Goal: Task Accomplishment & Management: Use online tool/utility

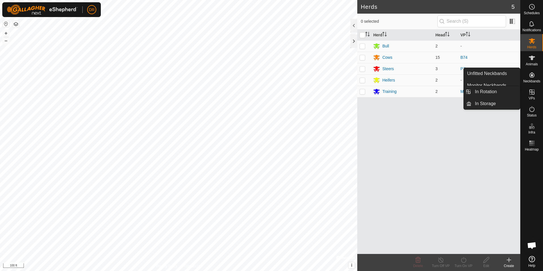
drag, startPoint x: 535, startPoint y: 91, endPoint x: 533, endPoint y: 95, distance: 4.7
click at [533, 95] on es-virtualpaddocks-svg-icon at bounding box center [532, 92] width 10 height 9
click at [531, 94] on icon at bounding box center [532, 92] width 7 height 7
click at [482, 92] on link "In Rotation" at bounding box center [496, 91] width 49 height 11
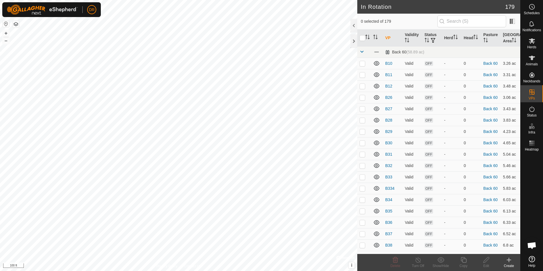
click at [507, 263] on icon at bounding box center [509, 260] width 7 height 7
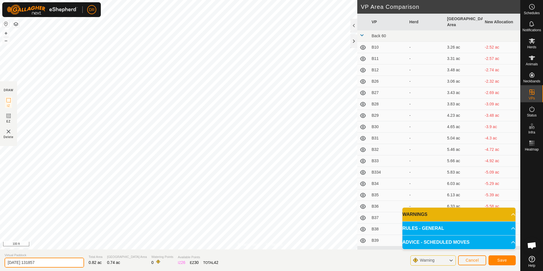
drag, startPoint x: 49, startPoint y: 262, endPoint x: -1, endPoint y: 265, distance: 50.3
click at [0, 265] on html "DR Schedules Notifications Herds Animals Neckbands VPs Status Infra Heatmap Hel…" at bounding box center [271, 135] width 543 height 271
type input "D"
type input "Steer Pen"
click at [501, 260] on span "Save" at bounding box center [503, 260] width 10 height 5
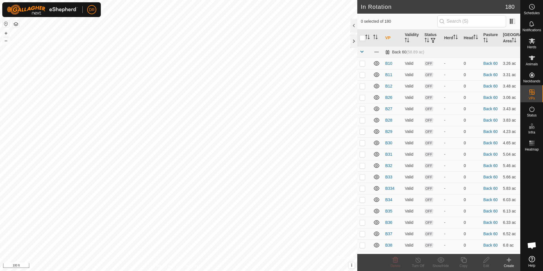
checkbox input "true"
click at [465, 263] on icon at bounding box center [464, 260] width 6 height 6
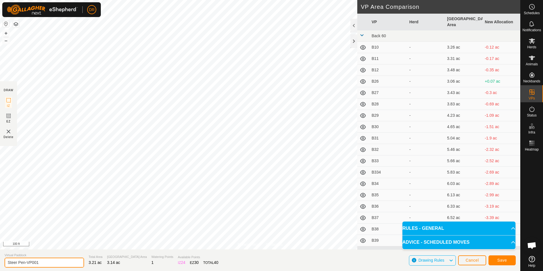
drag, startPoint x: 36, startPoint y: 262, endPoint x: -1, endPoint y: 263, distance: 36.7
click at [0, 263] on html "DR Schedules Notifications Herds Animals Neckbands VPs Status Infra Heatmap Hel…" at bounding box center [271, 135] width 543 height 271
type input "Steer Trap"
click at [504, 261] on span "Save" at bounding box center [503, 260] width 10 height 5
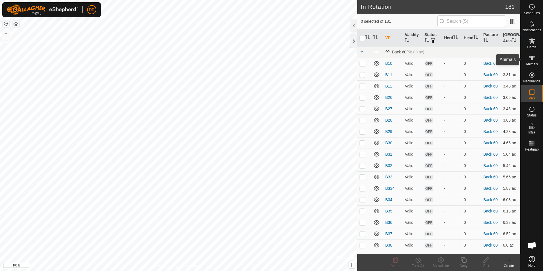
click at [530, 68] on div "Animals" at bounding box center [532, 59] width 22 height 17
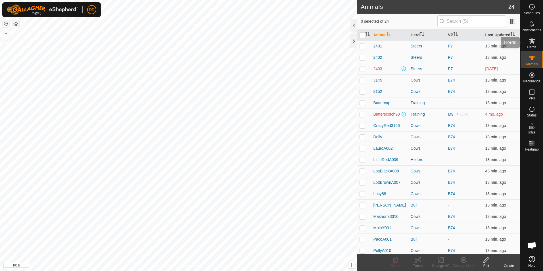
click at [531, 42] on icon at bounding box center [532, 40] width 6 height 5
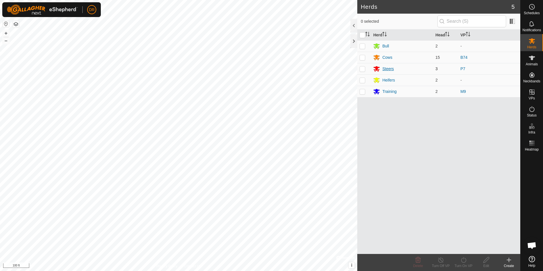
click at [391, 69] on div "Steers" at bounding box center [387, 69] width 11 height 6
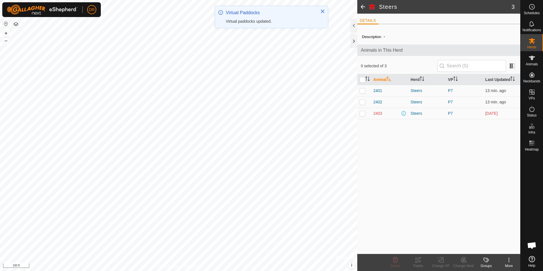
click at [493, 115] on span "[DATE]" at bounding box center [492, 113] width 13 height 5
click at [531, 54] on es-animals-svg-icon at bounding box center [532, 57] width 10 height 9
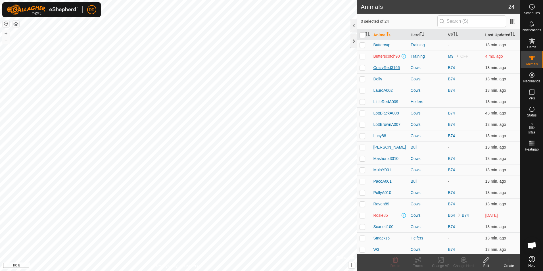
scroll to position [60, 0]
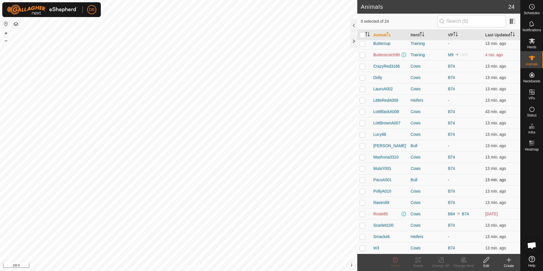
click at [363, 178] on p-checkbox at bounding box center [363, 180] width 6 height 5
click at [464, 263] on icon at bounding box center [463, 260] width 7 height 7
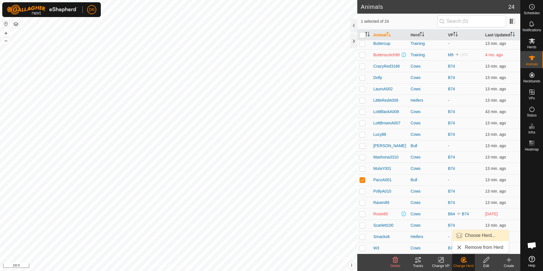
click at [476, 236] on link "Choose Herd..." at bounding box center [481, 235] width 56 height 11
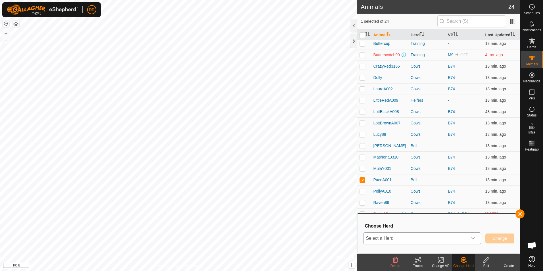
click at [417, 236] on span "Select a Herd" at bounding box center [416, 238] width 104 height 11
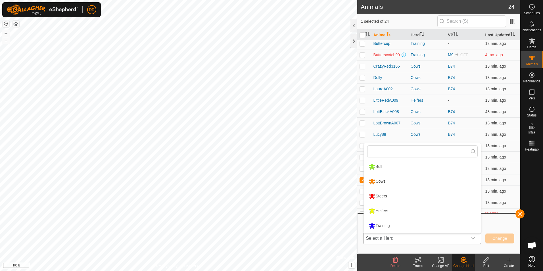
click at [396, 194] on li "Steers" at bounding box center [422, 196] width 117 height 14
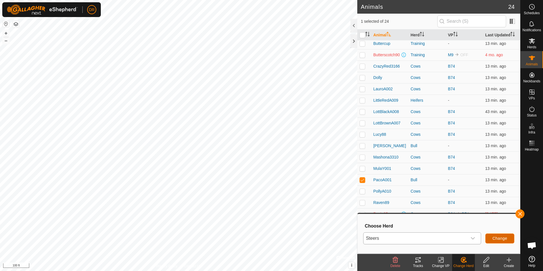
click at [501, 239] on span "Change" at bounding box center [500, 238] width 15 height 5
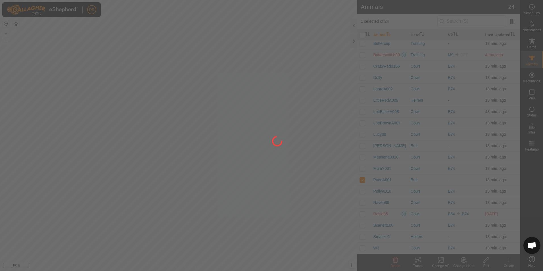
checkbox input "false"
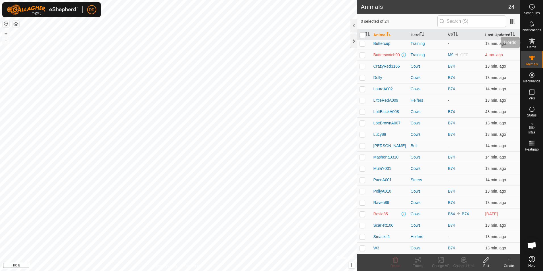
click at [535, 43] on icon at bounding box center [532, 41] width 7 height 7
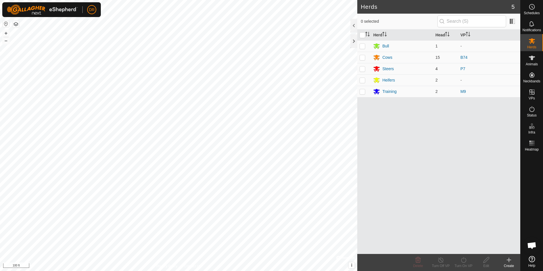
click at [362, 68] on p-checkbox at bounding box center [363, 68] width 6 height 5
checkbox input "true"
click at [466, 263] on icon at bounding box center [463, 260] width 7 height 7
click at [479, 247] on link "Now" at bounding box center [481, 247] width 56 height 11
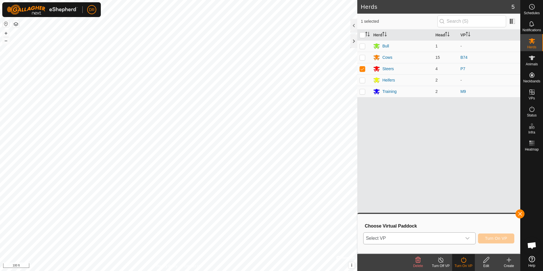
click at [400, 240] on span "Select VP" at bounding box center [413, 238] width 98 height 11
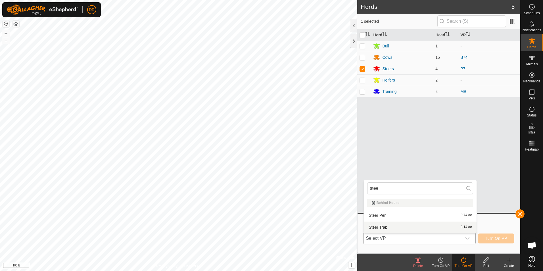
type input "stee"
click at [383, 228] on li "Steer Trap 3.14 ac" at bounding box center [420, 227] width 113 height 11
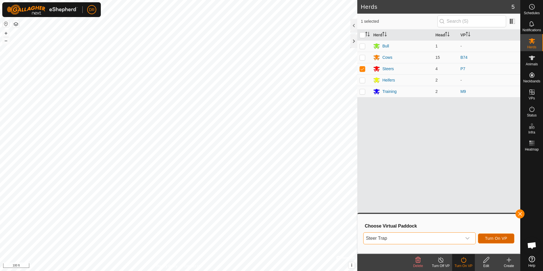
click at [502, 238] on span "Turn On VP" at bounding box center [496, 238] width 22 height 5
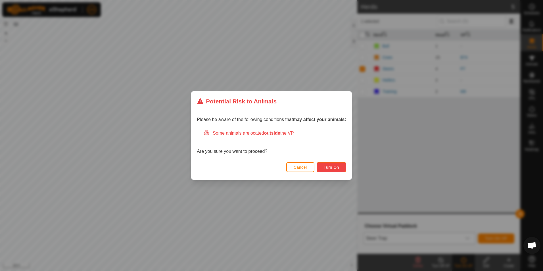
click at [330, 165] on span "Turn On" at bounding box center [331, 167] width 15 height 5
